Goal: Information Seeking & Learning: Learn about a topic

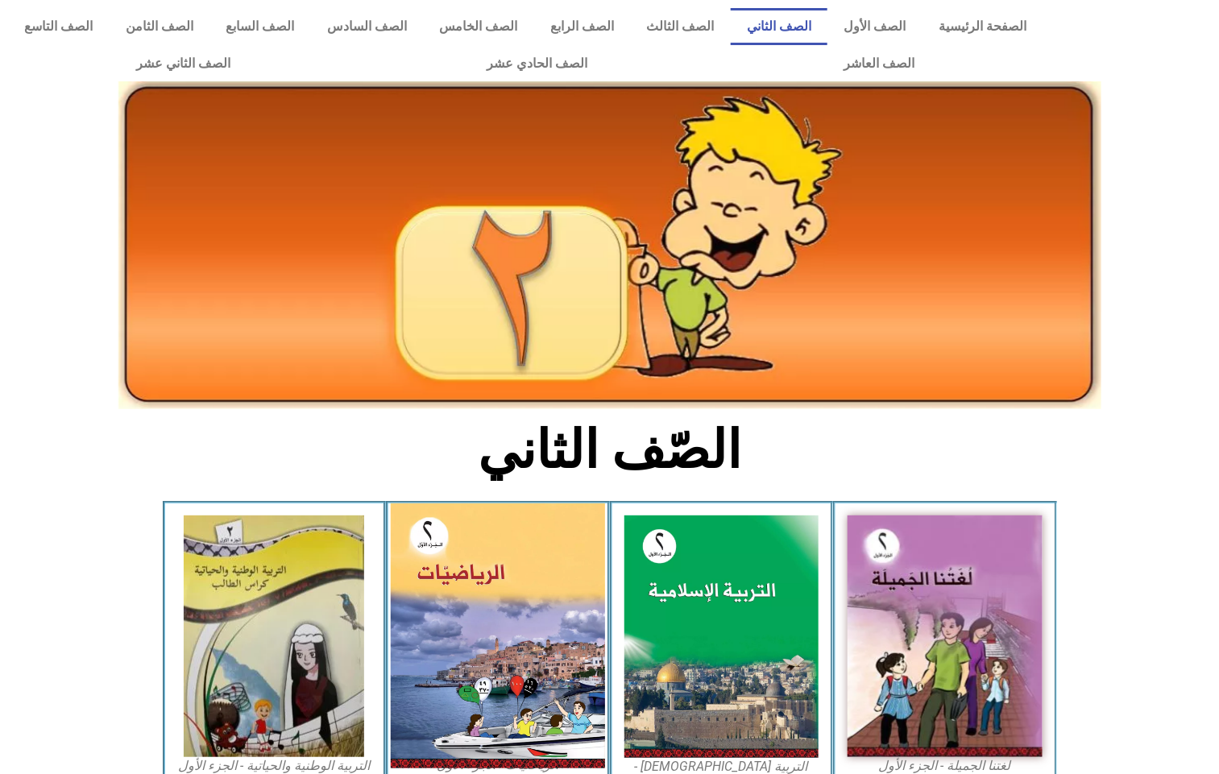
click at [516, 609] on img at bounding box center [498, 636] width 214 height 265
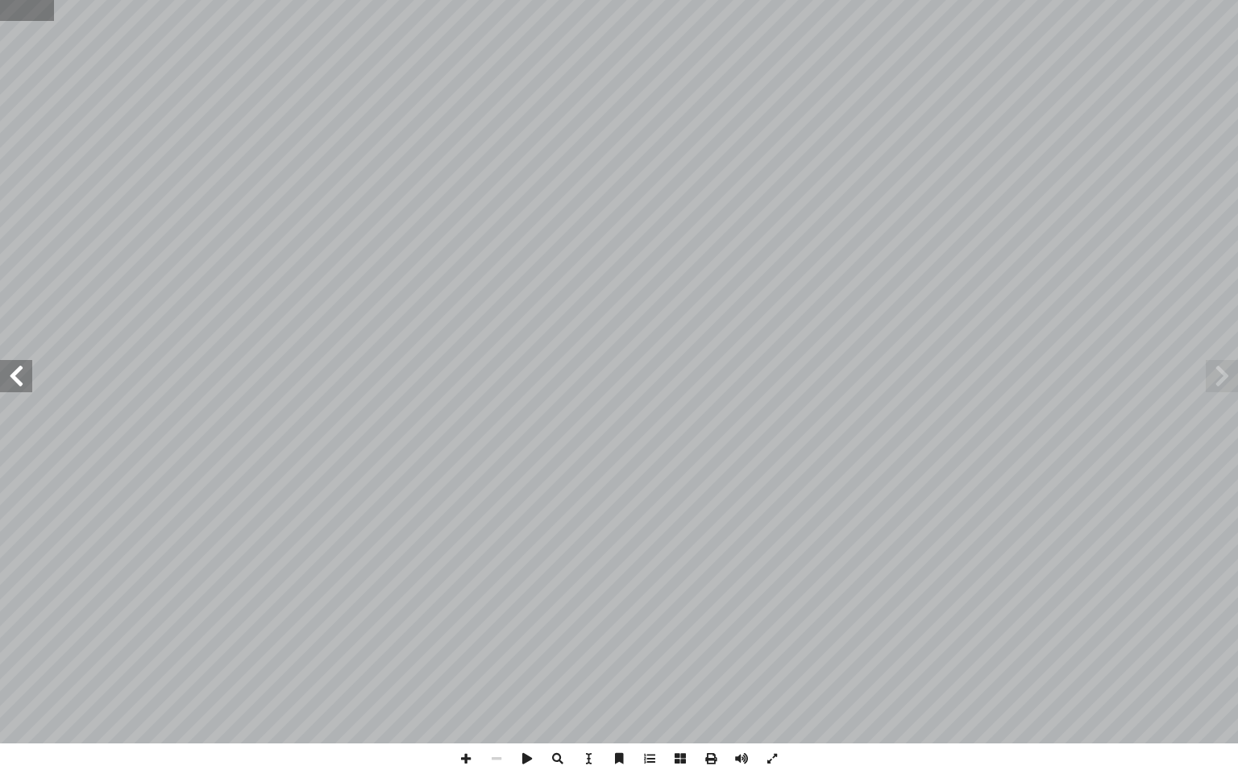
click at [22, 0] on input "text" at bounding box center [26, 10] width 53 height 21
type input "**"
click at [25, 365] on span at bounding box center [16, 376] width 32 height 32
click at [467, 757] on span at bounding box center [465, 759] width 31 height 31
click at [27, 382] on span at bounding box center [16, 376] width 32 height 32
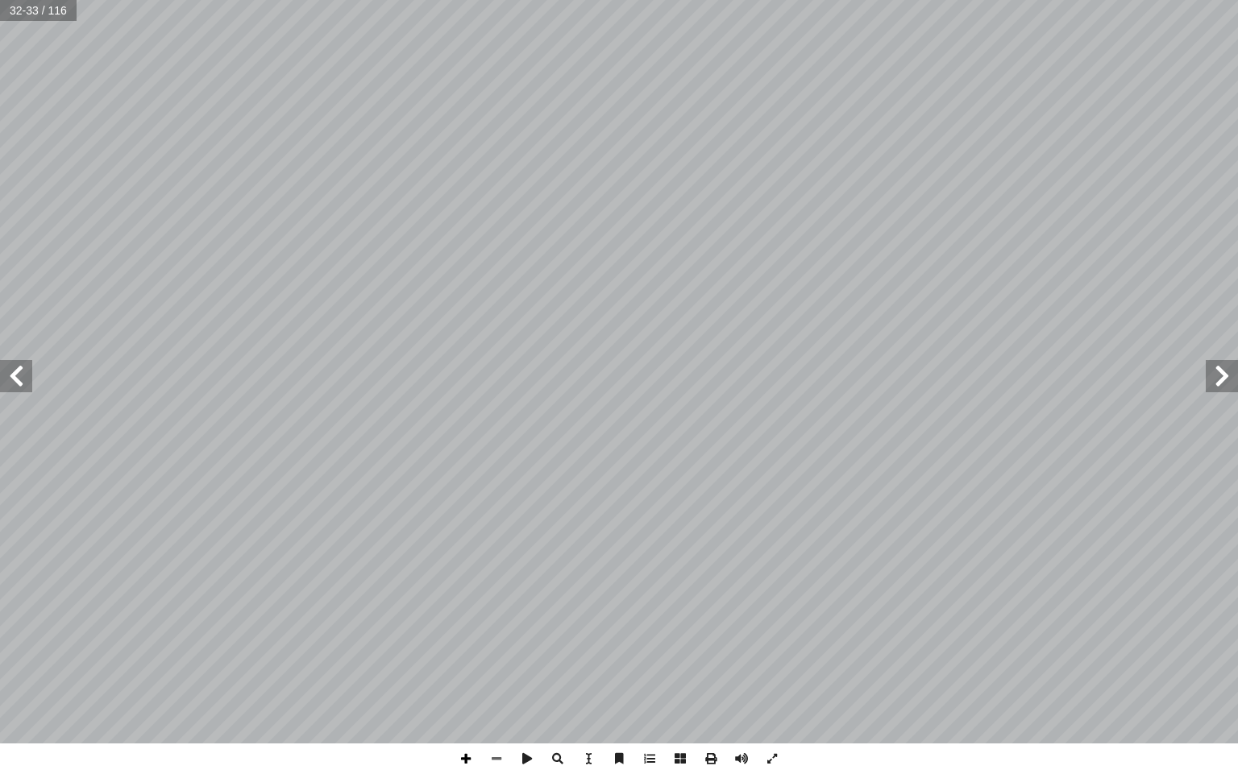
click at [462, 754] on span at bounding box center [465, 759] width 31 height 31
click at [20, 387] on span at bounding box center [16, 376] width 32 height 32
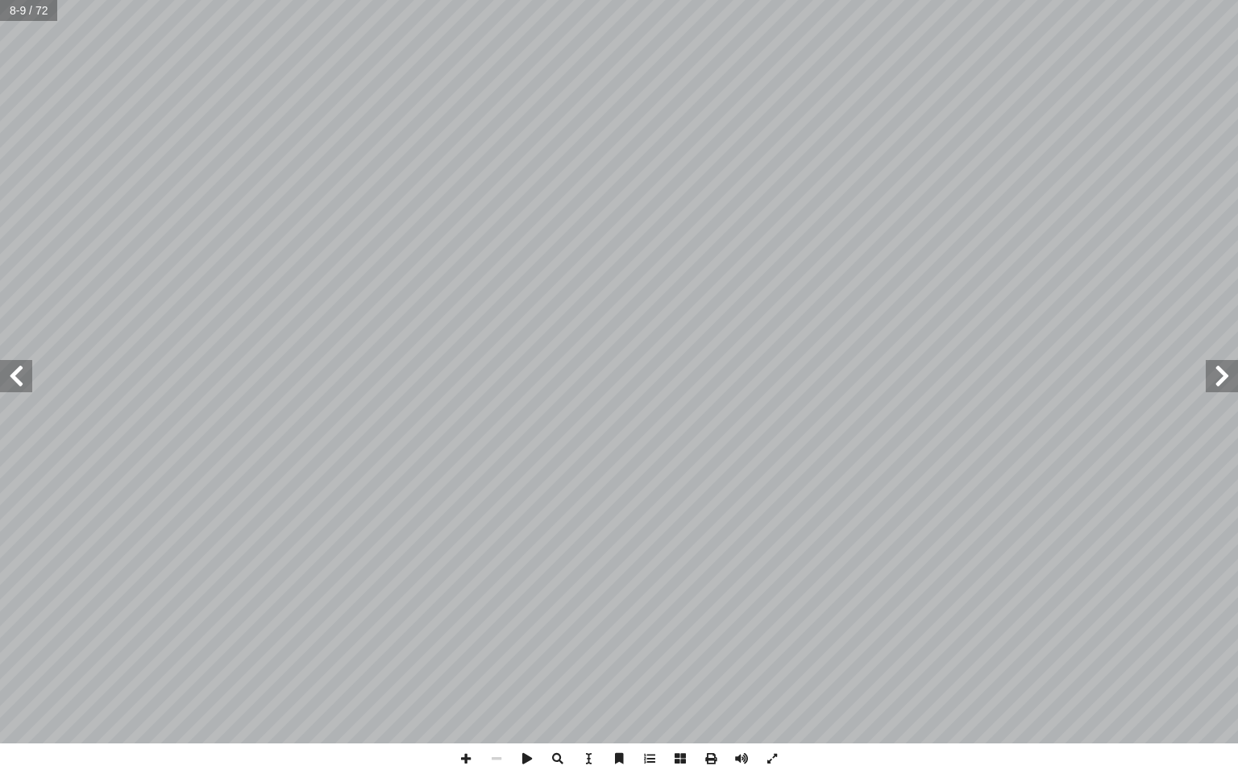
click at [20, 387] on span at bounding box center [16, 376] width 32 height 32
click at [27, 380] on span at bounding box center [16, 376] width 32 height 32
click at [462, 760] on span at bounding box center [465, 759] width 31 height 31
click at [22, 375] on span at bounding box center [16, 376] width 32 height 32
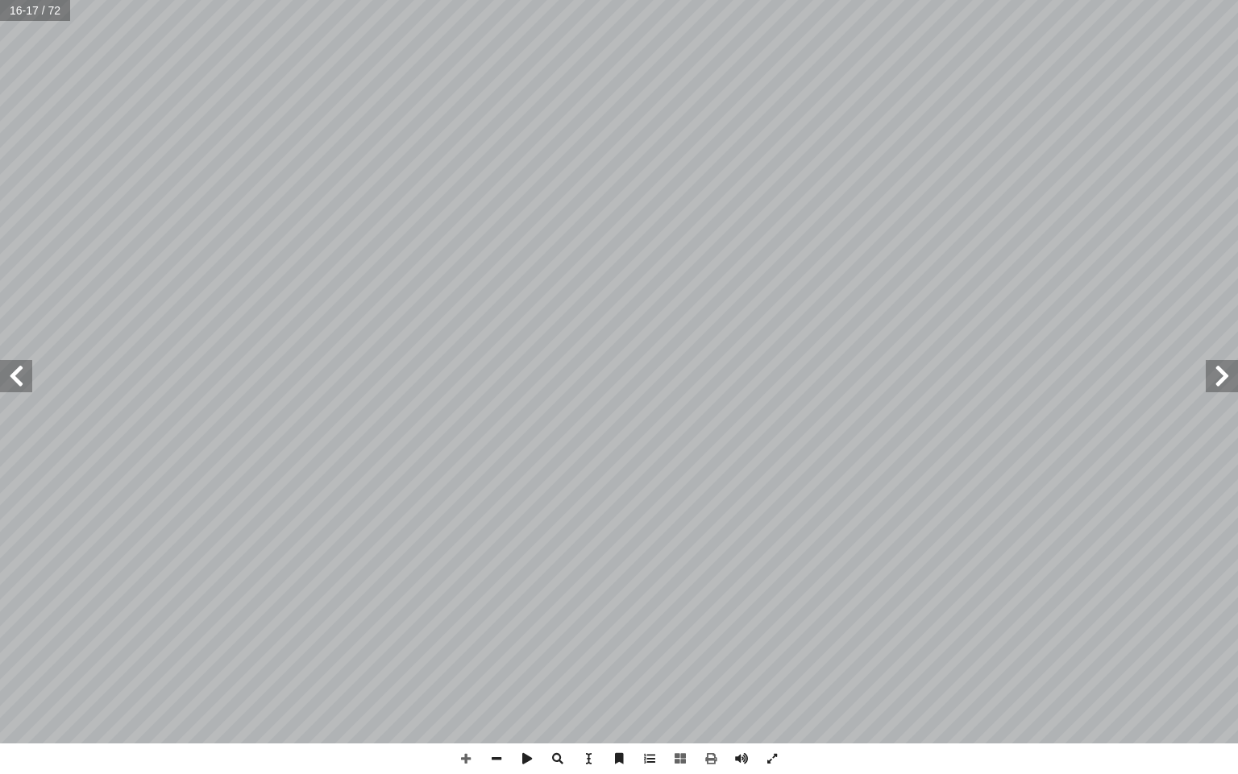
click at [10, 377] on span at bounding box center [16, 376] width 32 height 32
click at [24, 367] on span at bounding box center [16, 376] width 32 height 32
click at [19, 375] on span at bounding box center [16, 376] width 32 height 32
